Goal: Information Seeking & Learning: Learn about a topic

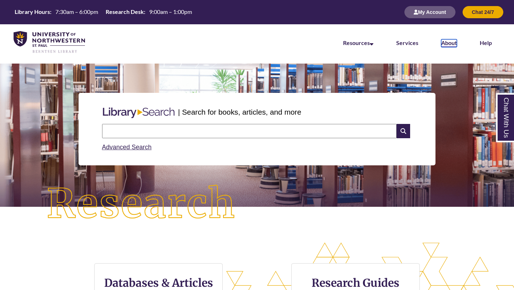
click at [446, 44] on link "About" at bounding box center [449, 43] width 16 height 8
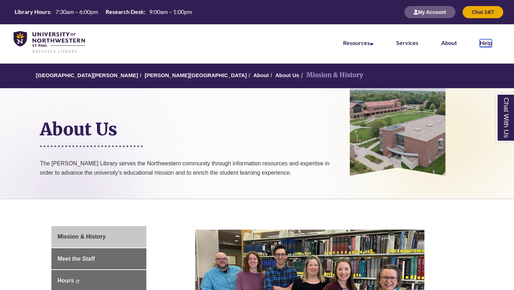
click at [485, 44] on link "Help" at bounding box center [486, 43] width 12 height 8
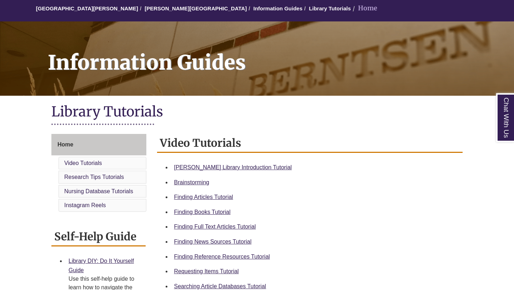
scroll to position [67, 0]
click at [207, 168] on link "Berntsen Library Introduction Tutorial" at bounding box center [233, 167] width 118 height 6
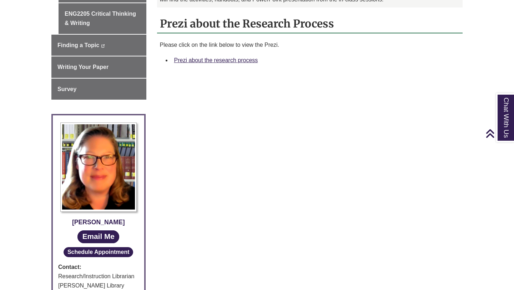
scroll to position [259, 0]
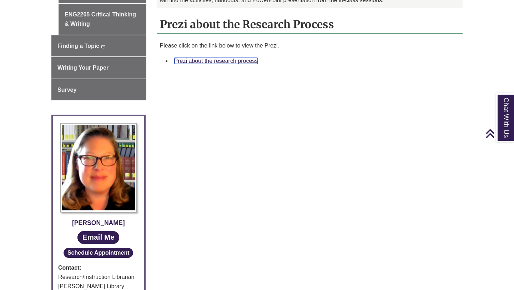
click at [187, 61] on link "Prezi about the research process" at bounding box center [216, 61] width 84 height 6
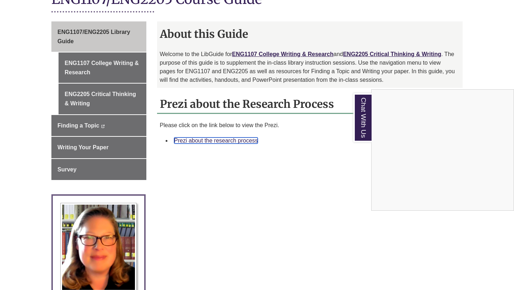
scroll to position [181, 0]
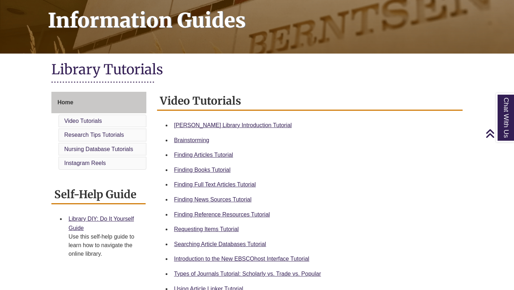
scroll to position [111, 0]
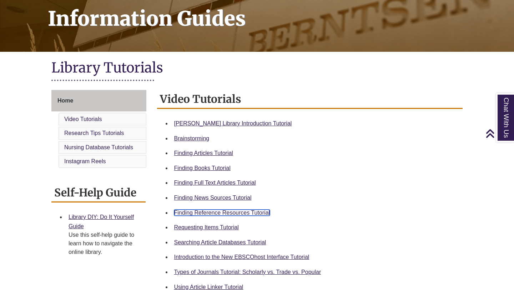
click at [182, 211] on link "Finding Reference Resources Tutorial" at bounding box center [222, 212] width 96 height 6
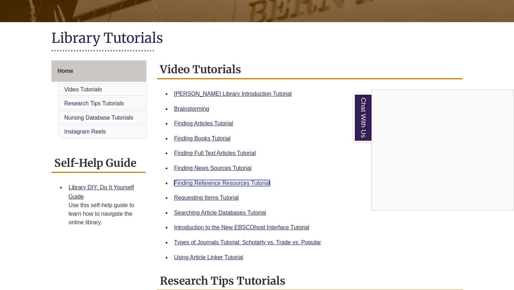
scroll to position [143, 0]
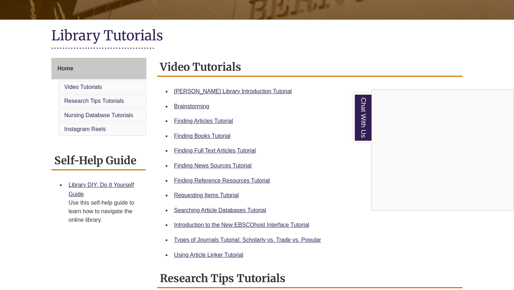
click at [204, 164] on div "Chat With Us" at bounding box center [257, 145] width 514 height 290
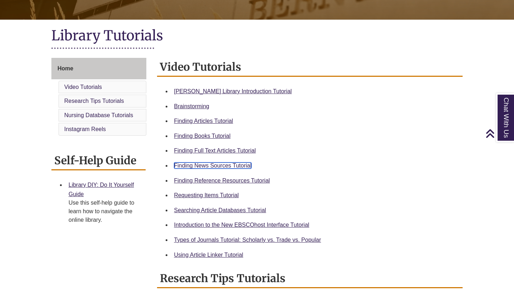
click at [209, 166] on link "Finding News Sources Tutorial" at bounding box center [212, 165] width 77 height 6
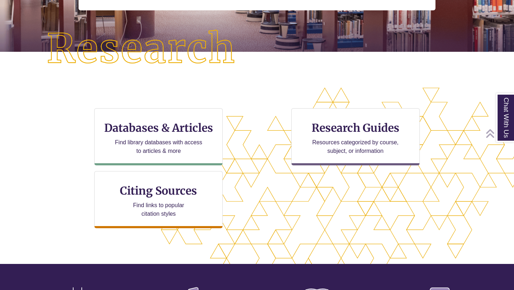
scroll to position [156, 0]
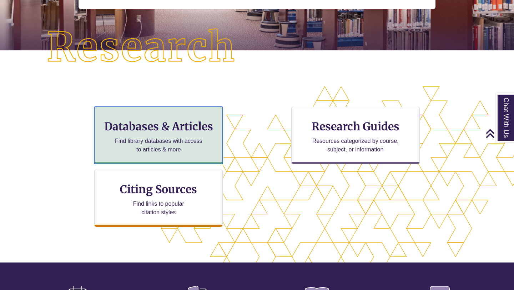
click at [168, 156] on div "Databases & Articles Find library databases with access to articles & more" at bounding box center [158, 135] width 128 height 57
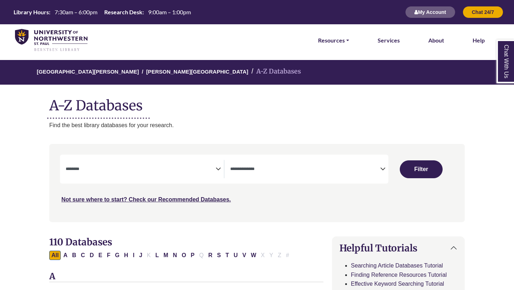
select select "Database Subject Filter"
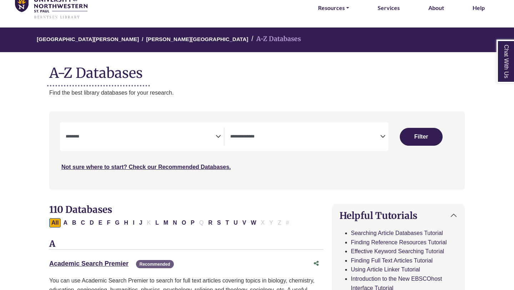
scroll to position [33, 0]
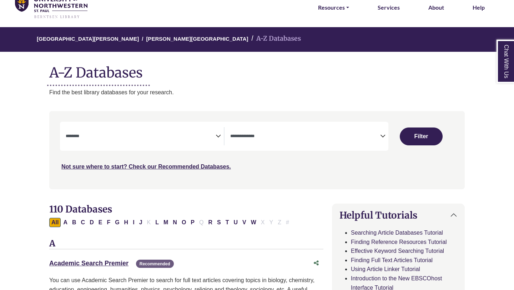
click at [258, 133] on span "Search filters" at bounding box center [305, 135] width 150 height 6
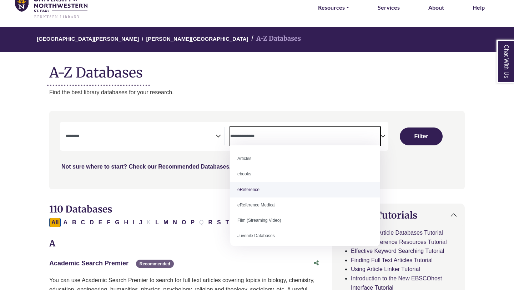
select select "*****"
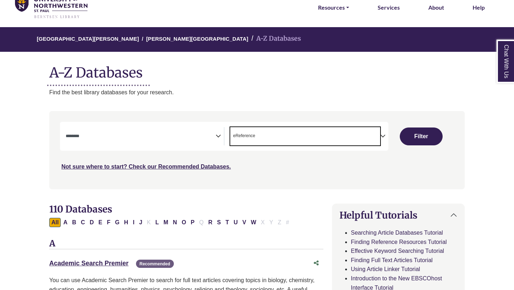
scroll to position [14, 0]
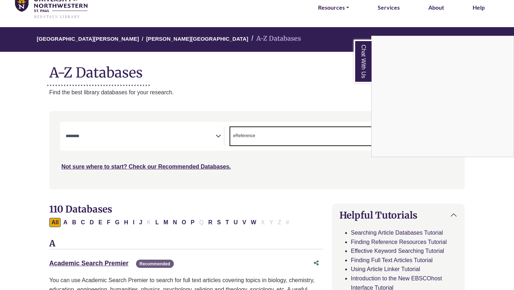
click at [127, 138] on div "Chat With Us" at bounding box center [257, 145] width 514 height 290
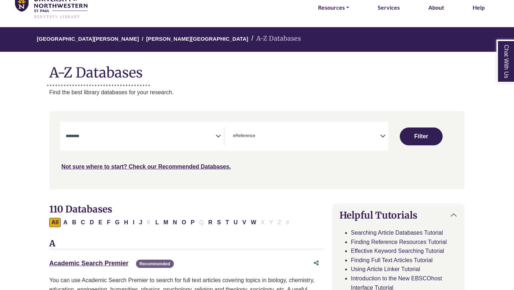
click at [216, 136] on icon "Search filters" at bounding box center [218, 135] width 5 height 11
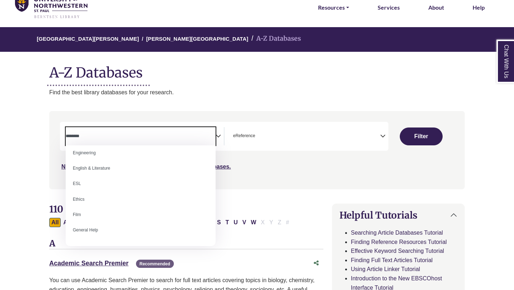
scroll to position [233, 0]
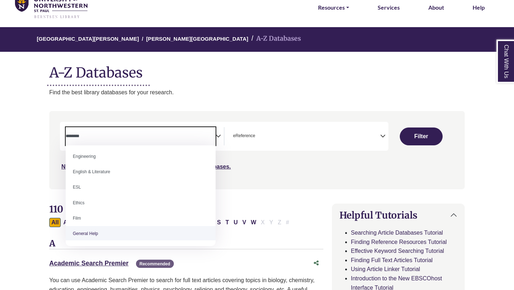
select select "*****"
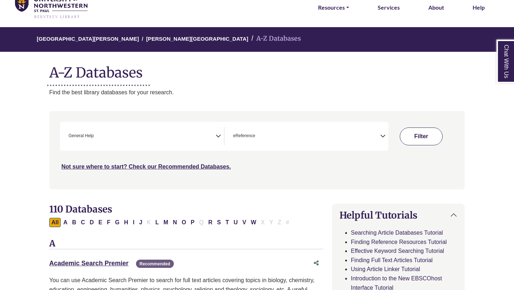
click at [421, 138] on button "Filter" at bounding box center [421, 136] width 43 height 18
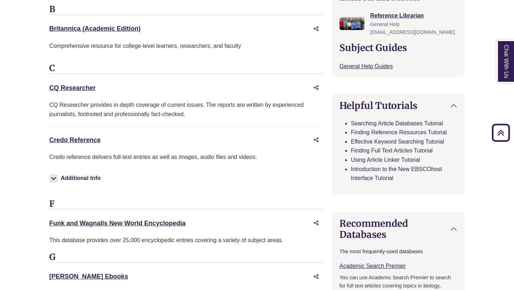
scroll to position [271, 0]
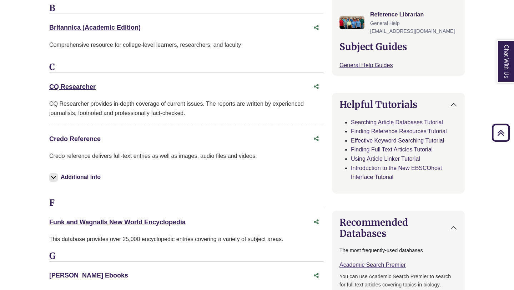
click at [92, 140] on link "Credo Reference This link opens in a new window" at bounding box center [74, 138] width 51 height 7
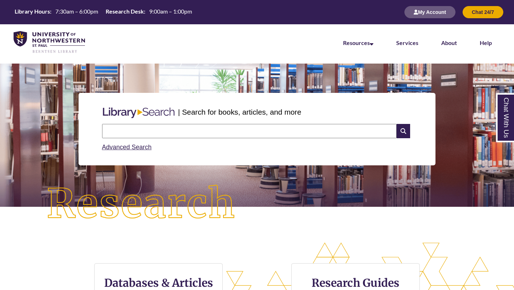
click at [132, 131] on input "text" at bounding box center [249, 131] width 294 height 14
type input "*"
type input "**********"
